Goal: Transaction & Acquisition: Purchase product/service

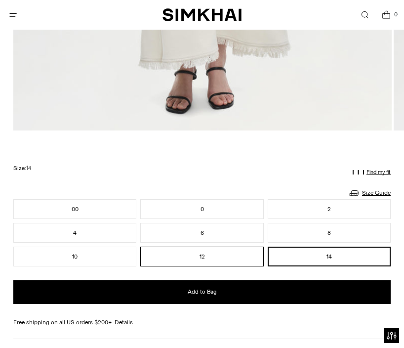
scroll to position [556, 0]
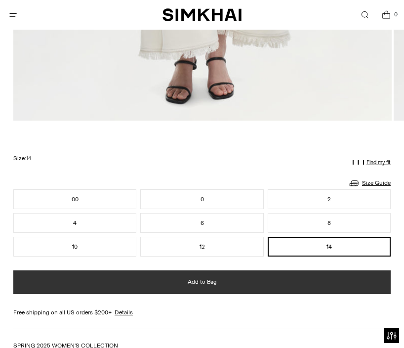
click at [223, 283] on button "Add to Bag" at bounding box center [202, 282] width 378 height 24
